Goal: Task Accomplishment & Management: Use online tool/utility

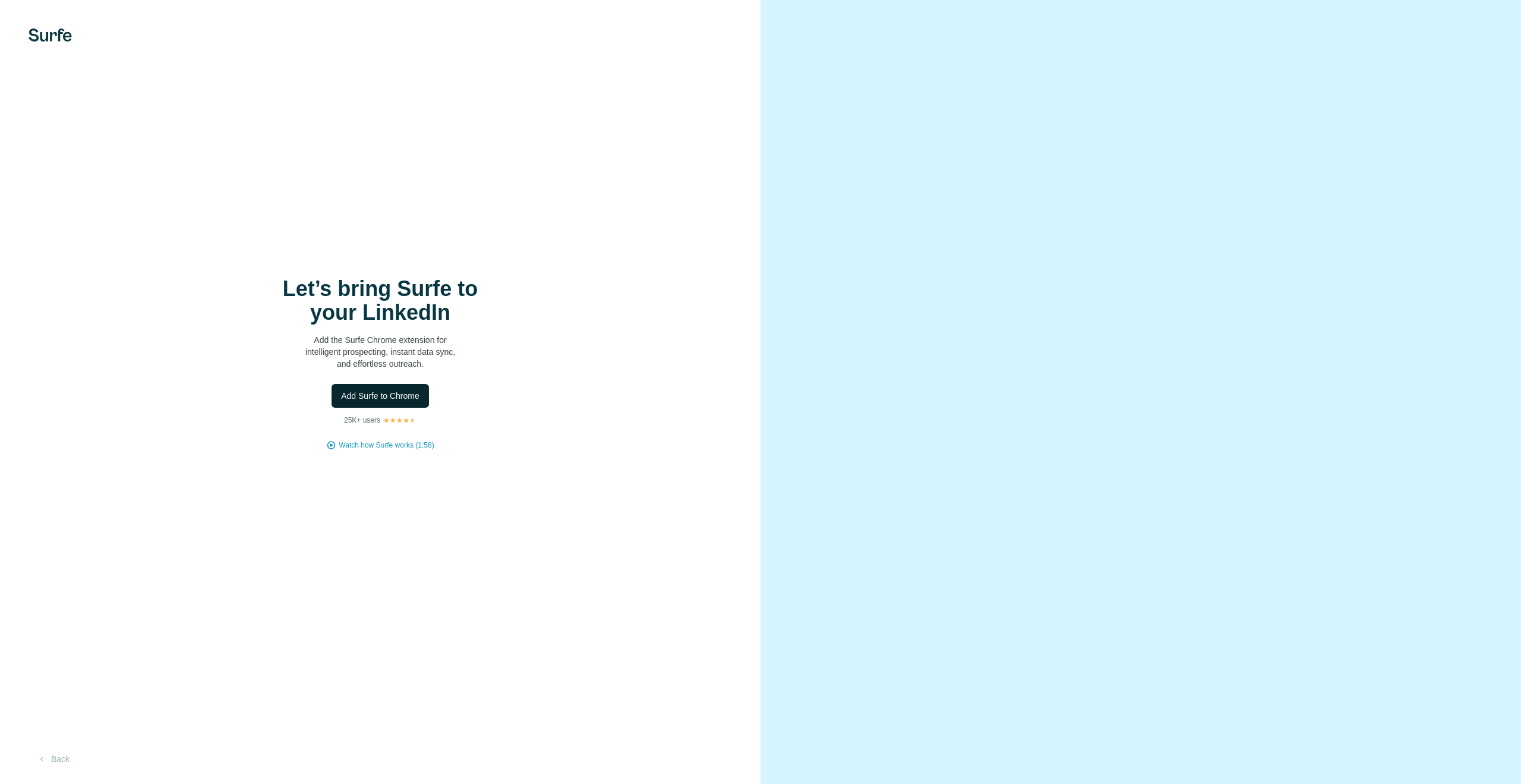
click at [375, 397] on span "Add Surfe to Chrome" at bounding box center [380, 395] width 79 height 12
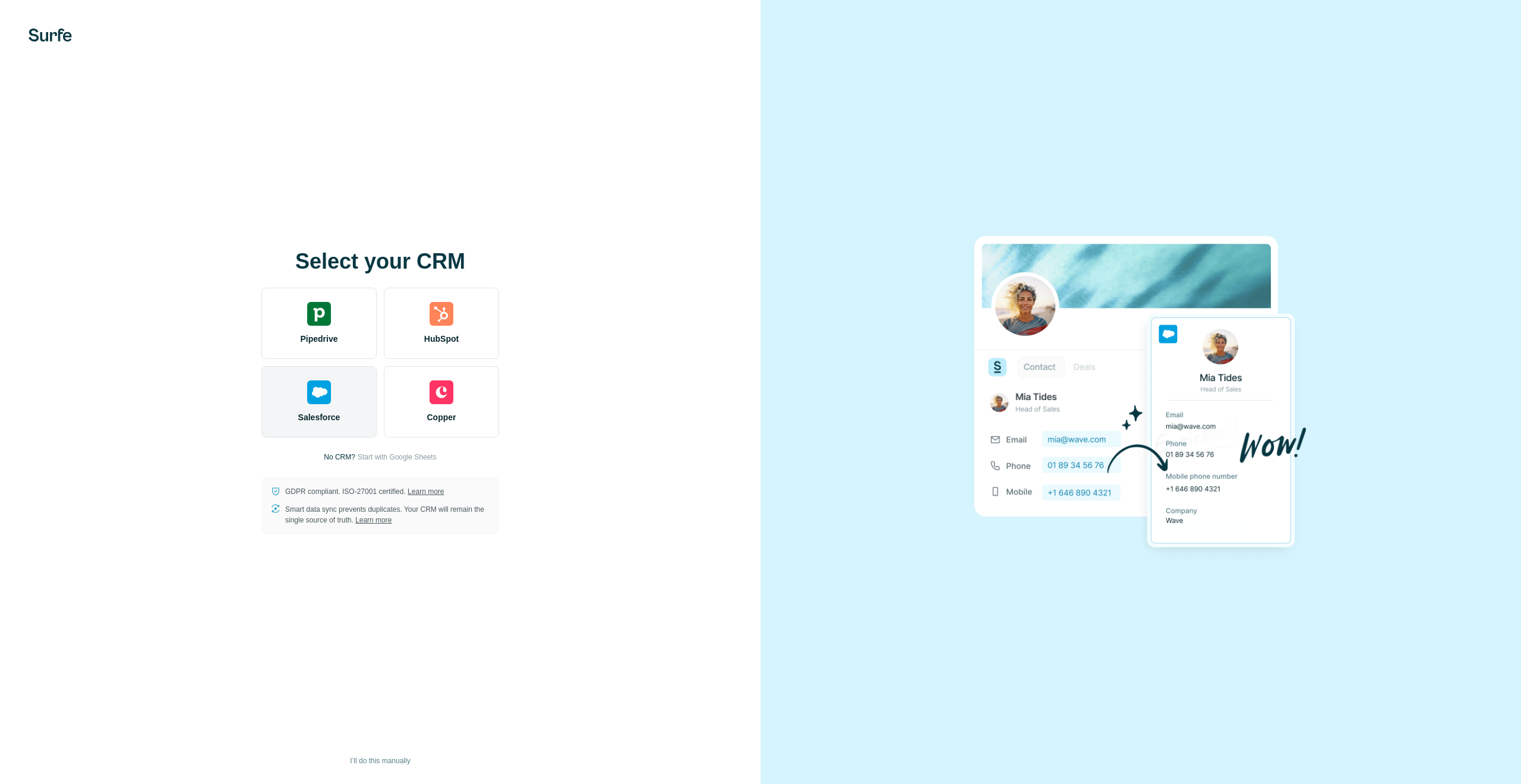
click at [312, 401] on div at bounding box center [319, 392] width 24 height 24
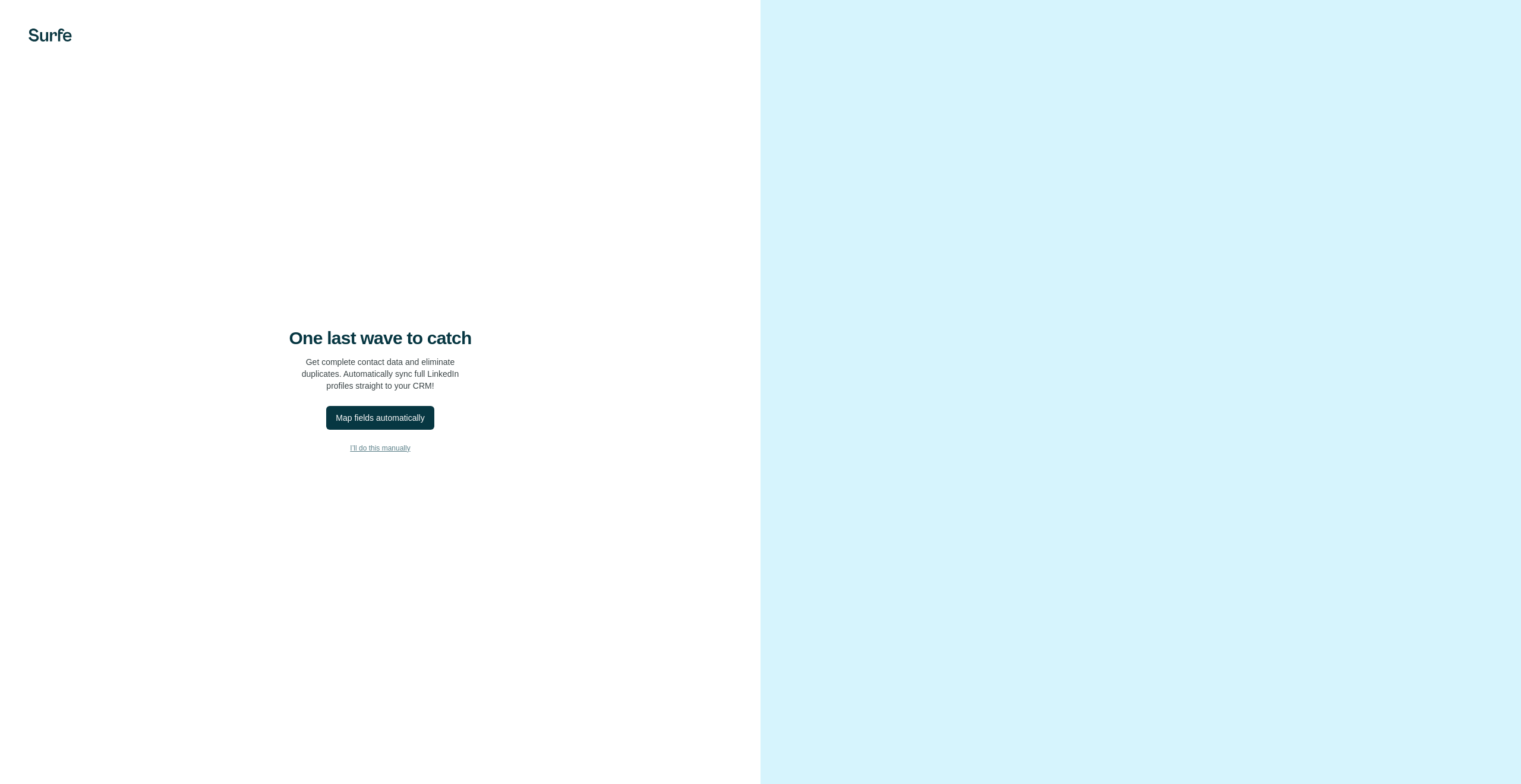
click at [374, 448] on span "I’ll do this manually" at bounding box center [380, 448] width 60 height 11
click at [392, 448] on span "I’ll do this manually" at bounding box center [380, 448] width 60 height 11
